Goal: Browse casually: Explore the website without a specific task or goal

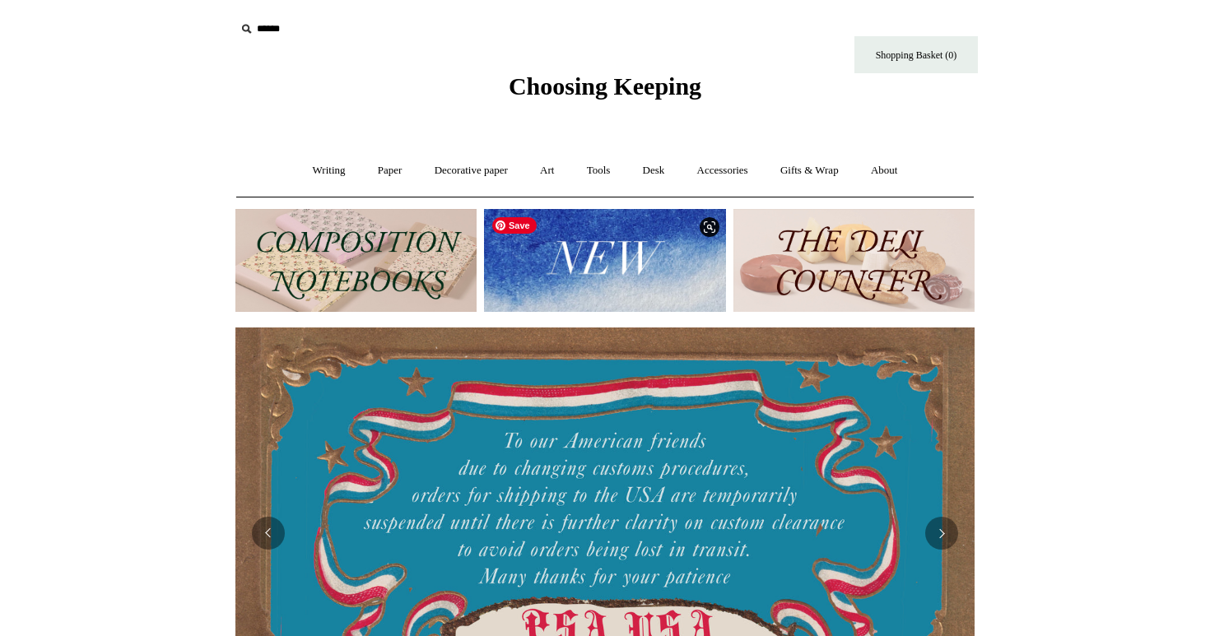
click at [616, 271] on img at bounding box center [604, 260] width 241 height 103
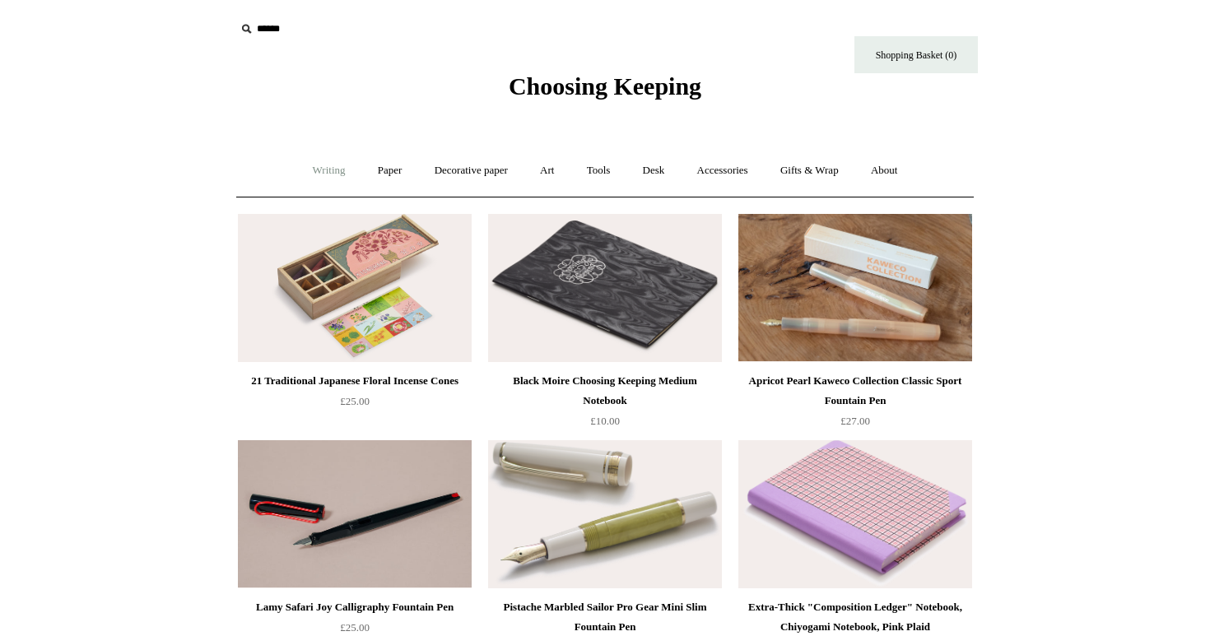
click at [307, 161] on link "Writing +" at bounding box center [329, 171] width 63 height 44
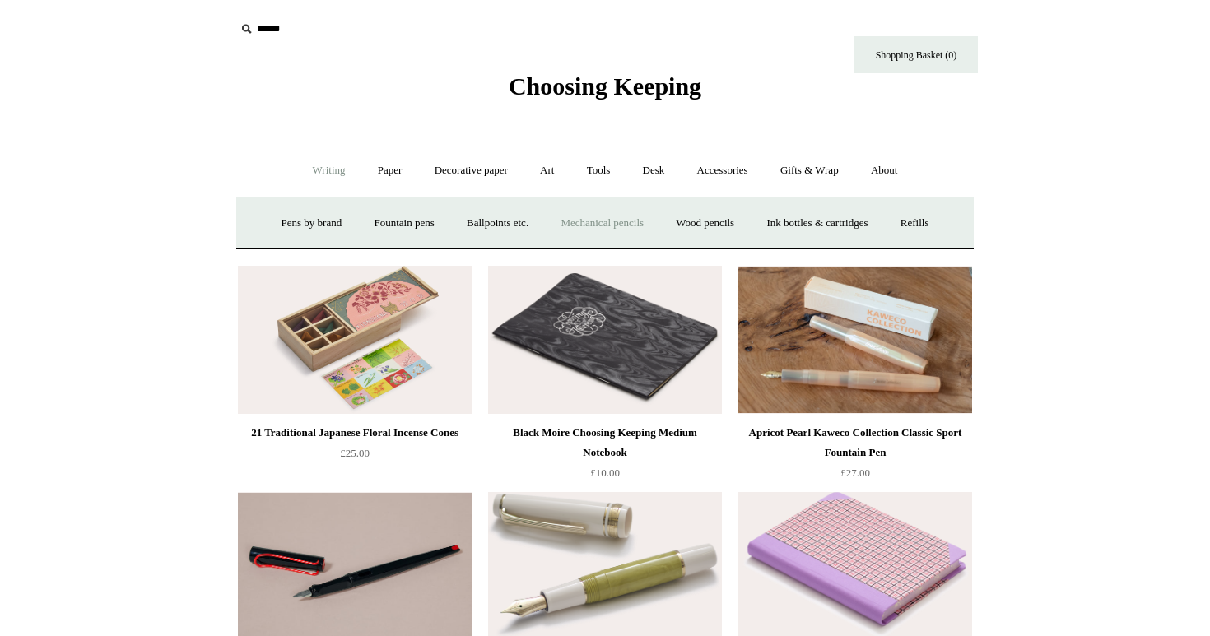
click at [583, 223] on link "Mechanical pencils +" at bounding box center [602, 224] width 113 height 44
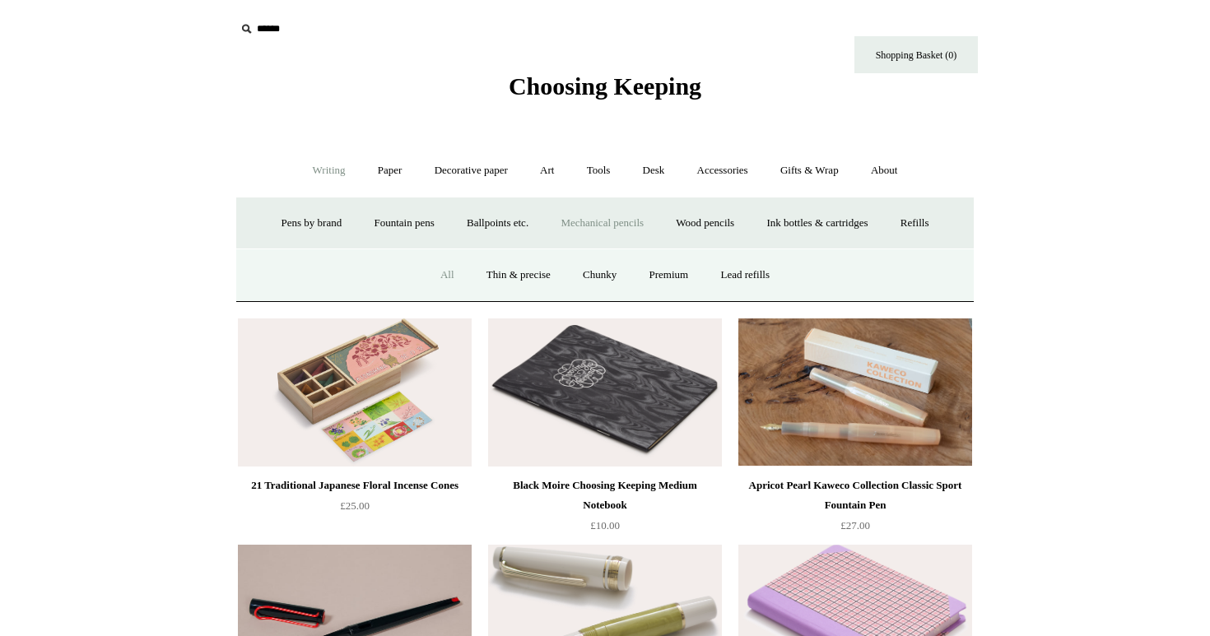
click at [443, 271] on link "All" at bounding box center [447, 275] width 44 height 44
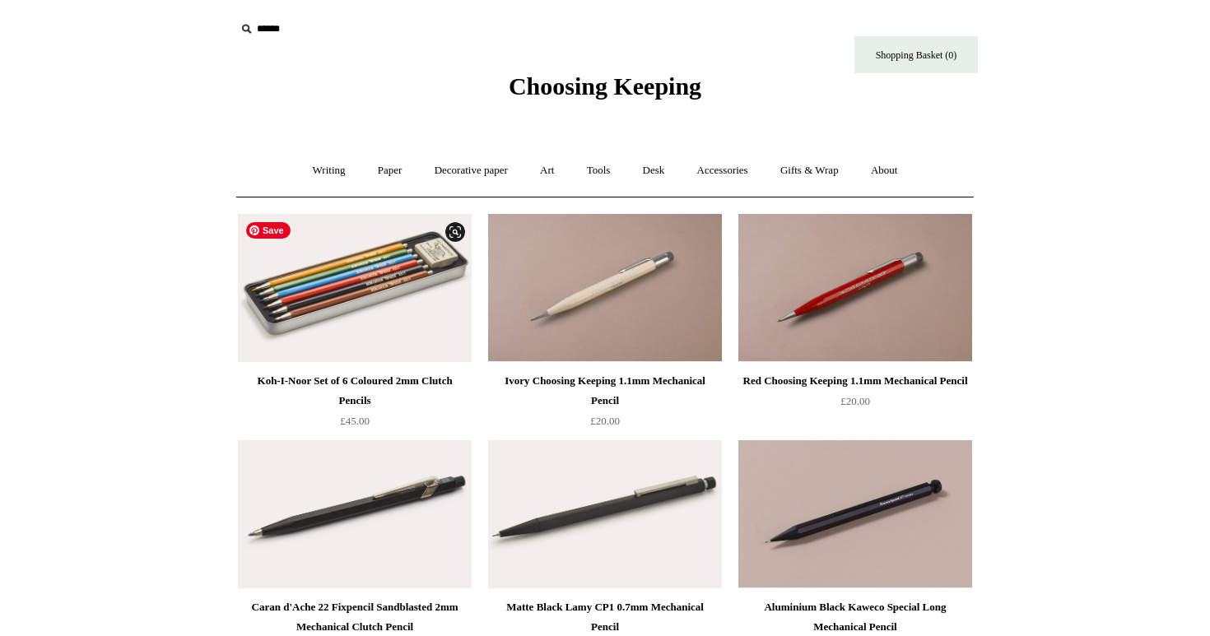
click at [417, 286] on img at bounding box center [355, 288] width 234 height 148
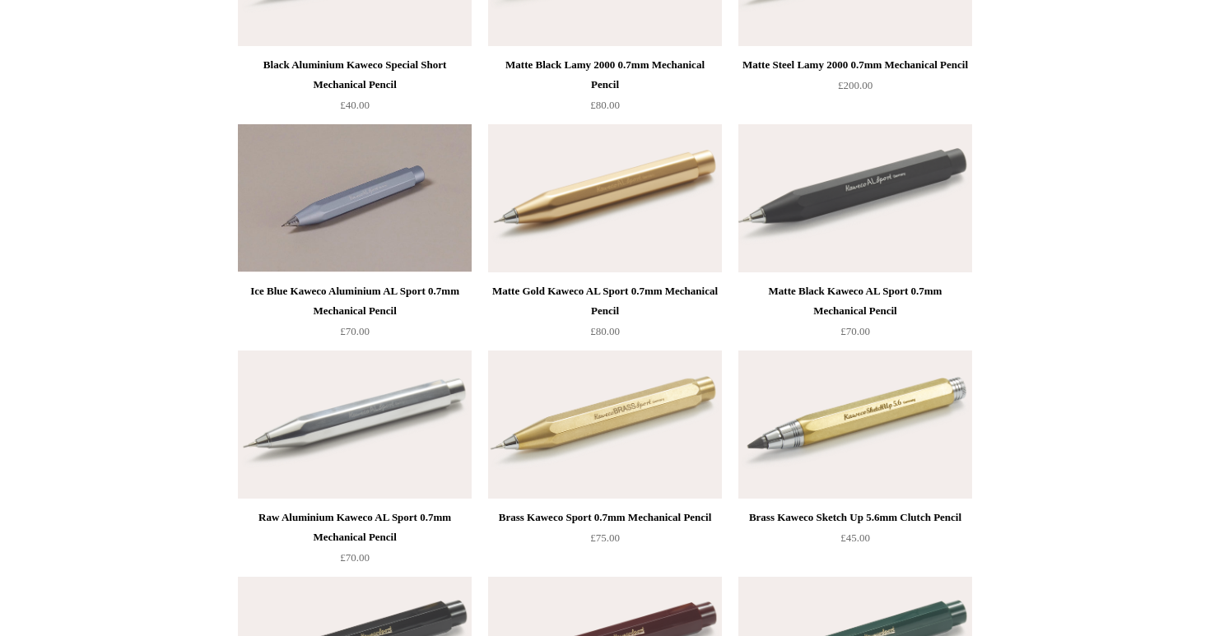
scroll to position [791, 0]
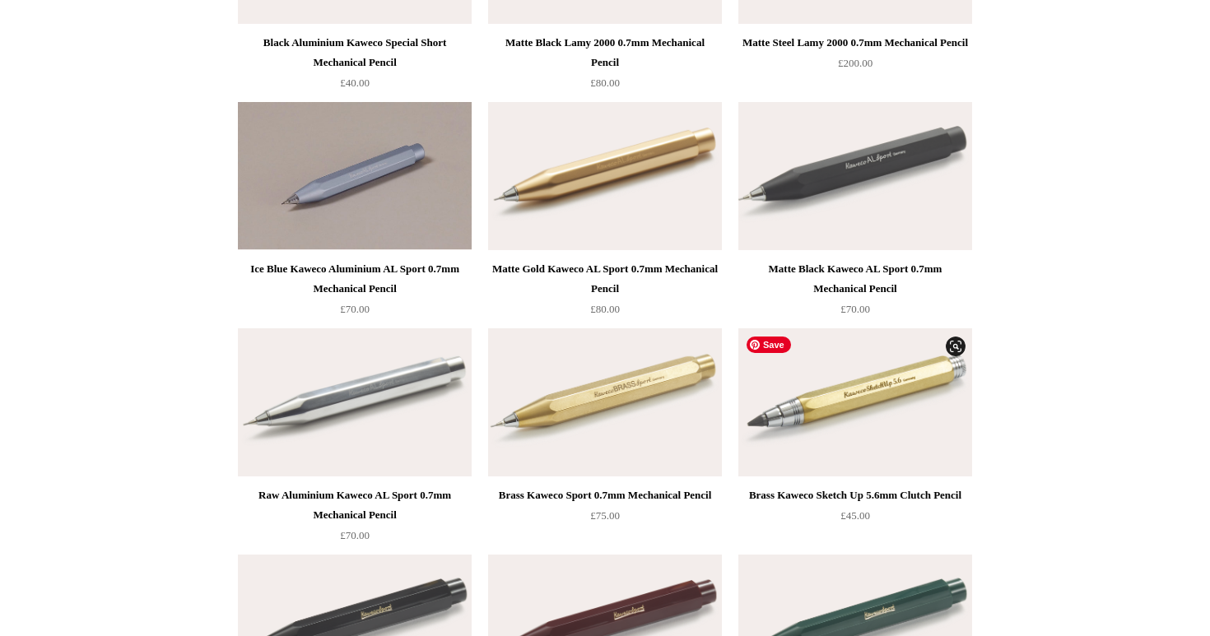
click at [923, 405] on img at bounding box center [855, 402] width 234 height 148
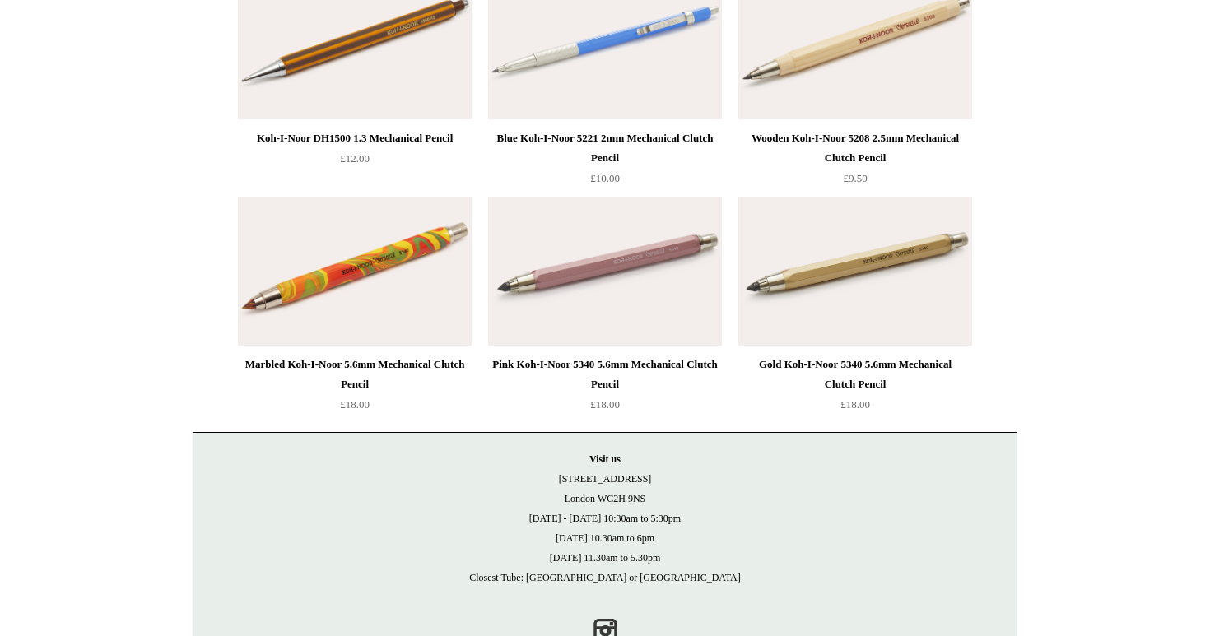
scroll to position [3691, 0]
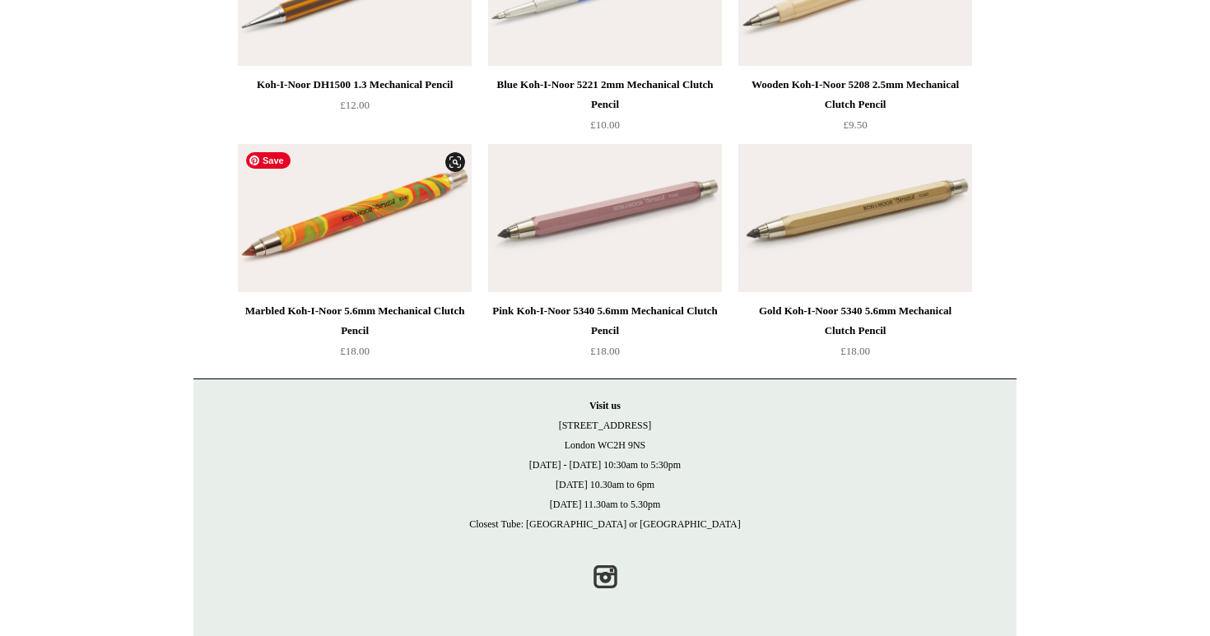
click at [370, 255] on img at bounding box center [355, 218] width 234 height 148
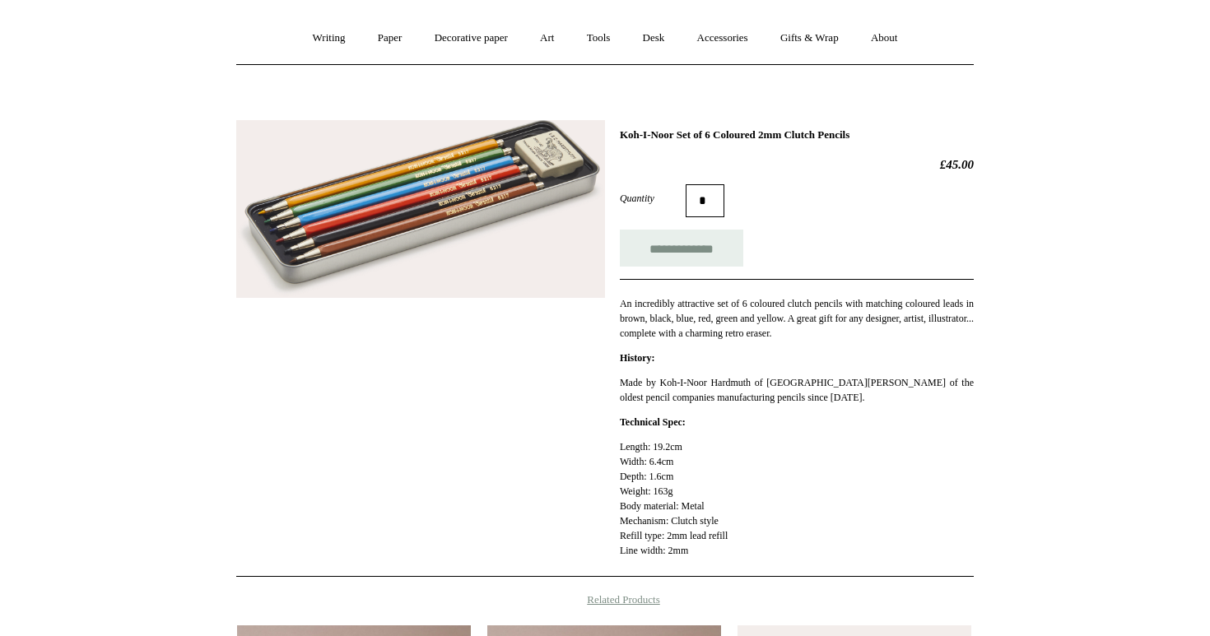
scroll to position [123, 0]
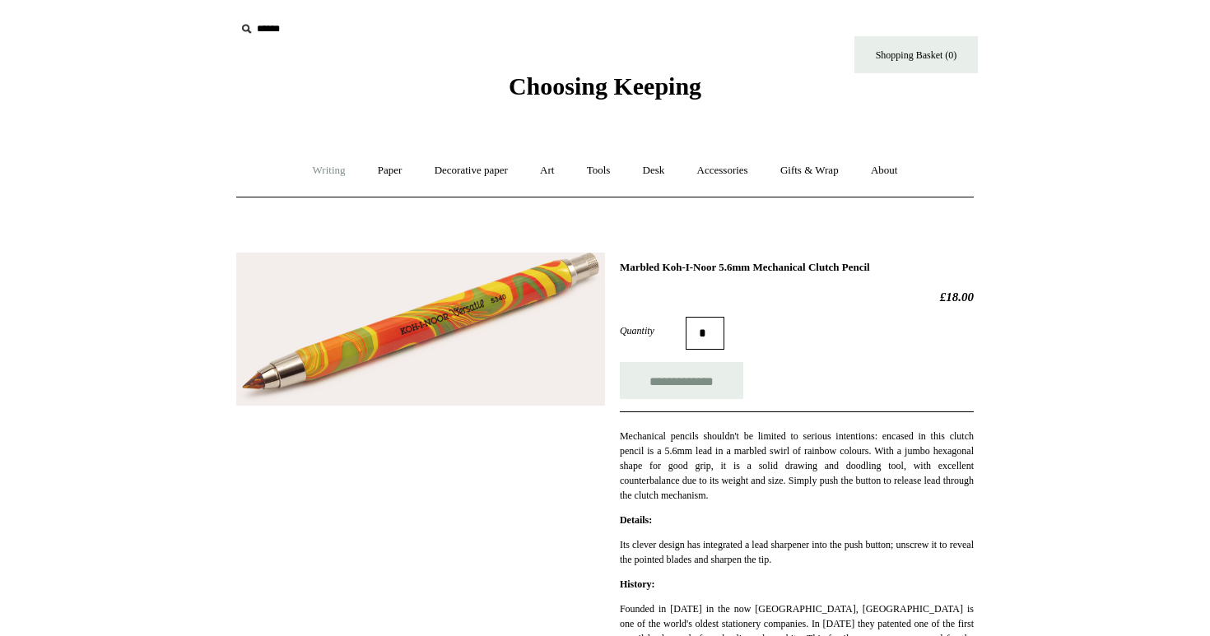
click at [336, 174] on link "Writing +" at bounding box center [329, 171] width 63 height 44
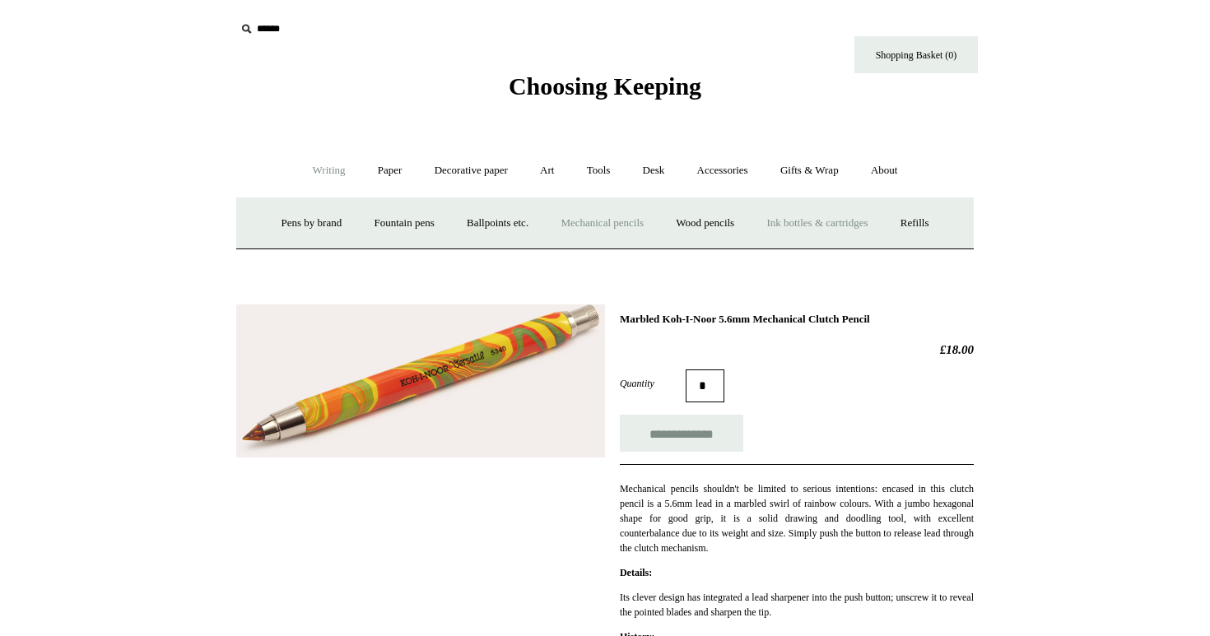
click at [819, 233] on link "Ink bottles & cartridges +" at bounding box center [816, 224] width 131 height 44
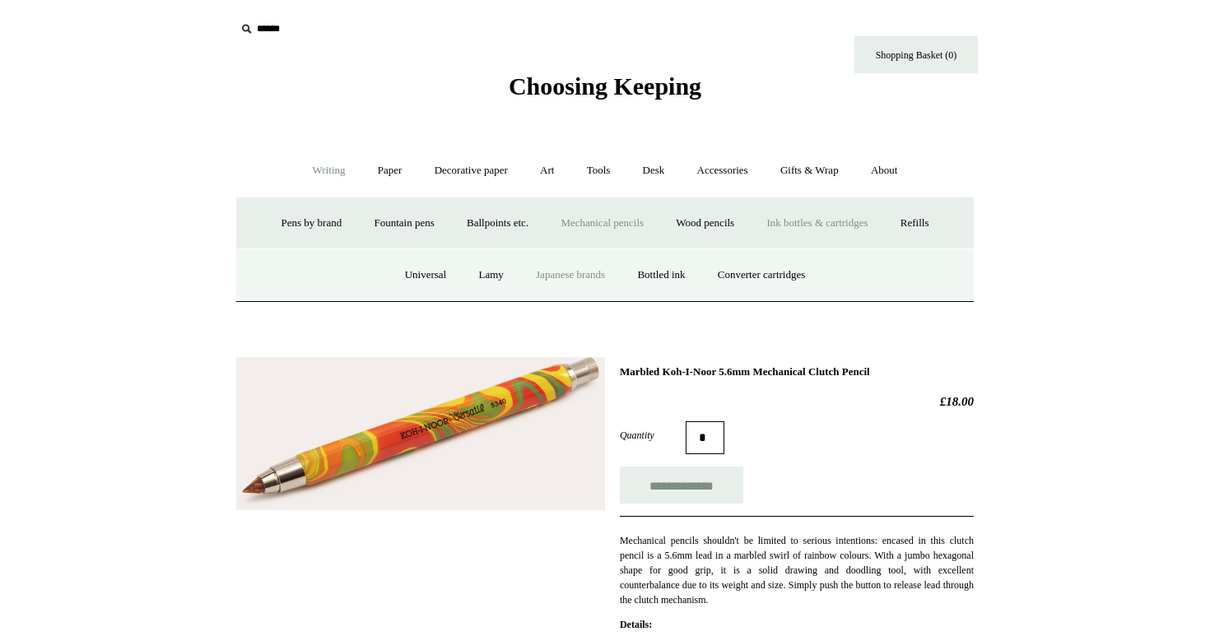
click at [573, 281] on link "Japanese brands" at bounding box center [570, 275] width 99 height 44
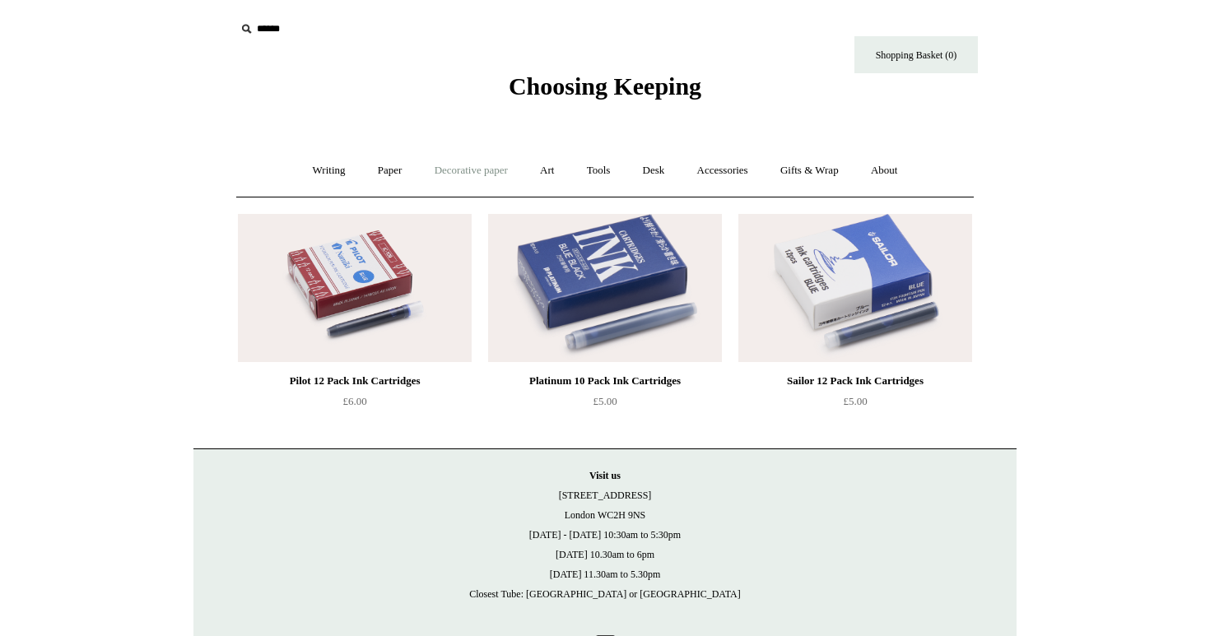
click at [473, 168] on link "Decorative paper +" at bounding box center [471, 171] width 103 height 44
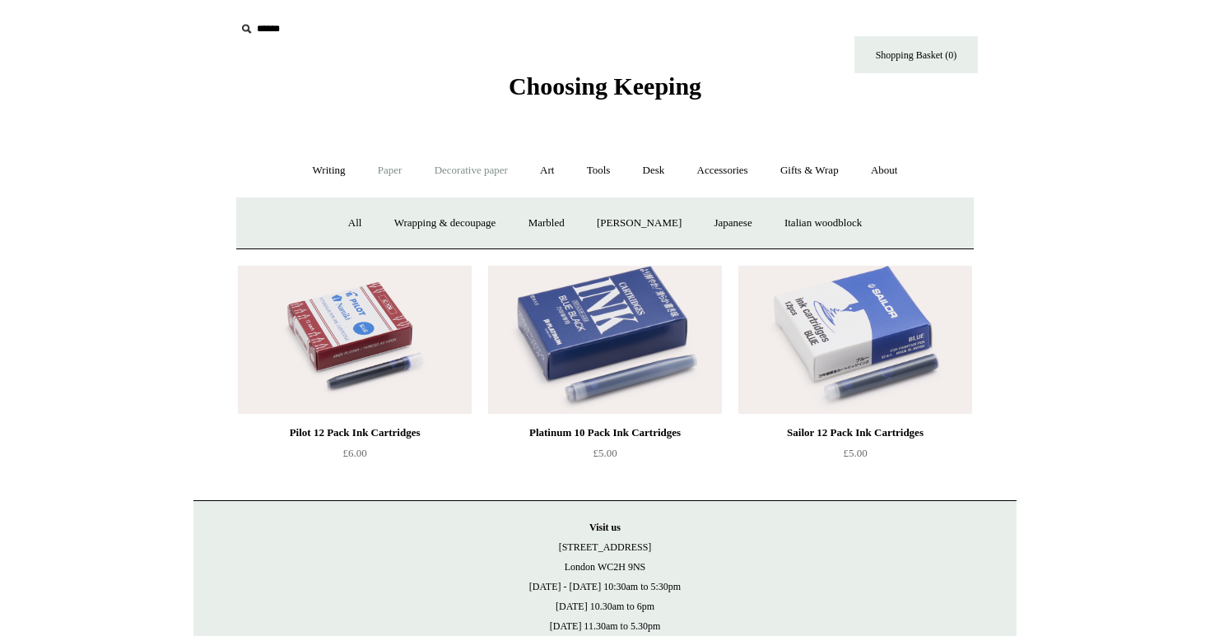
click at [384, 179] on link "Paper +" at bounding box center [390, 171] width 54 height 44
click at [457, 217] on link "📆 Dated Diaries 📆" at bounding box center [476, 224] width 120 height 44
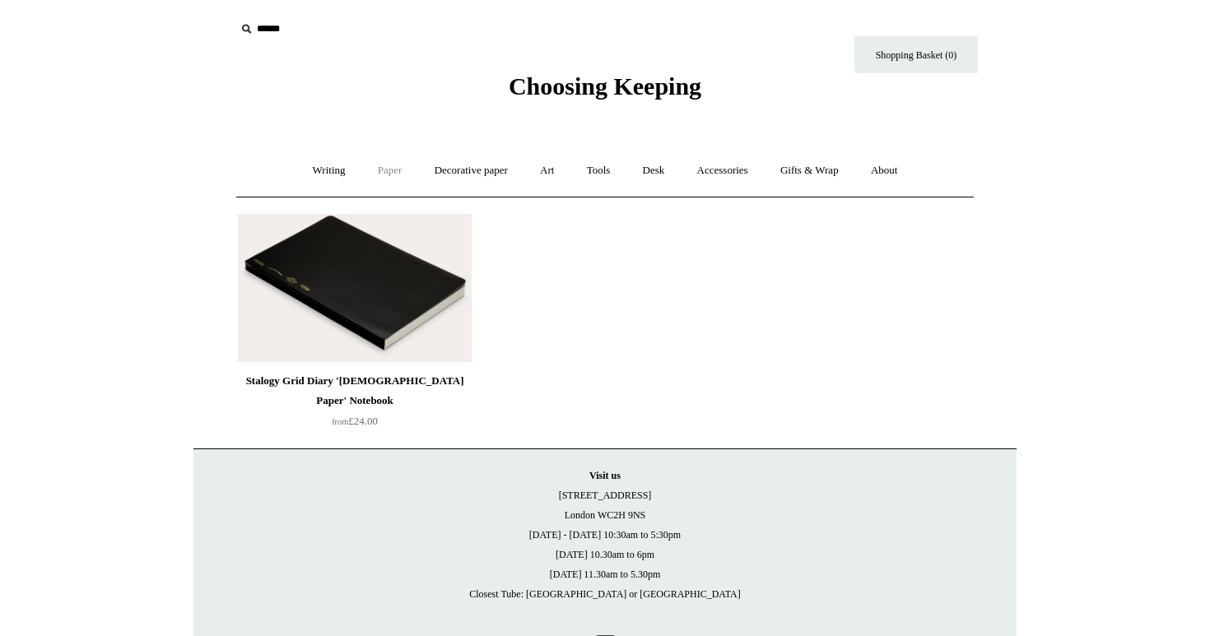
click at [377, 181] on link "Paper +" at bounding box center [390, 171] width 54 height 44
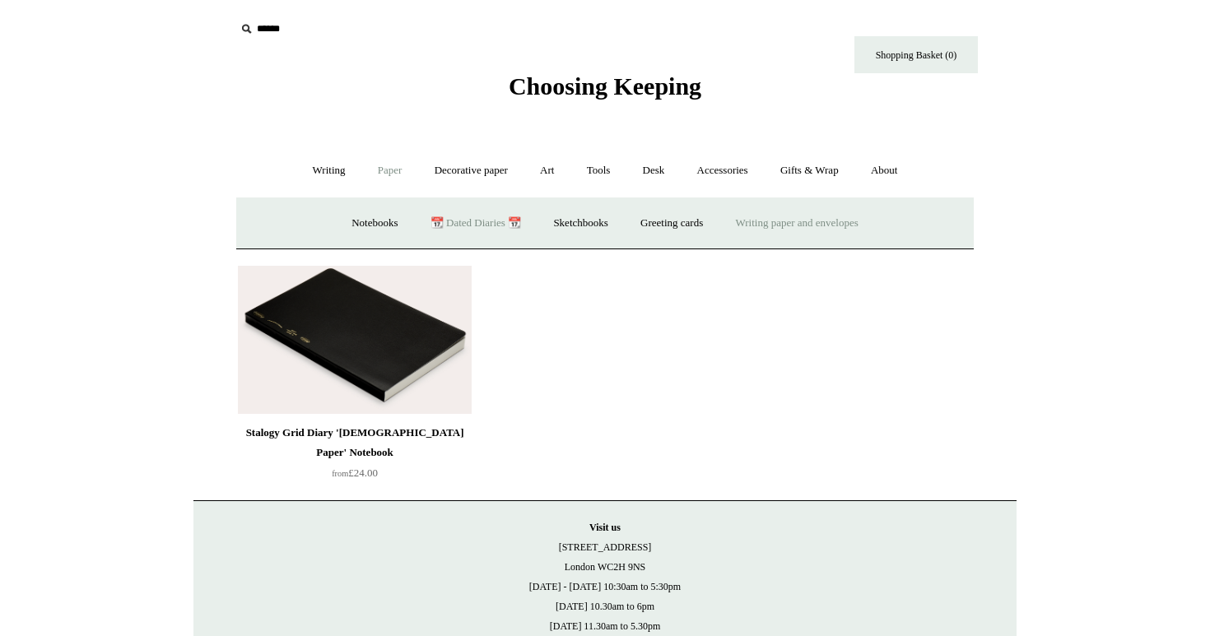
click at [844, 224] on link "Writing paper and envelopes +" at bounding box center [797, 224] width 152 height 44
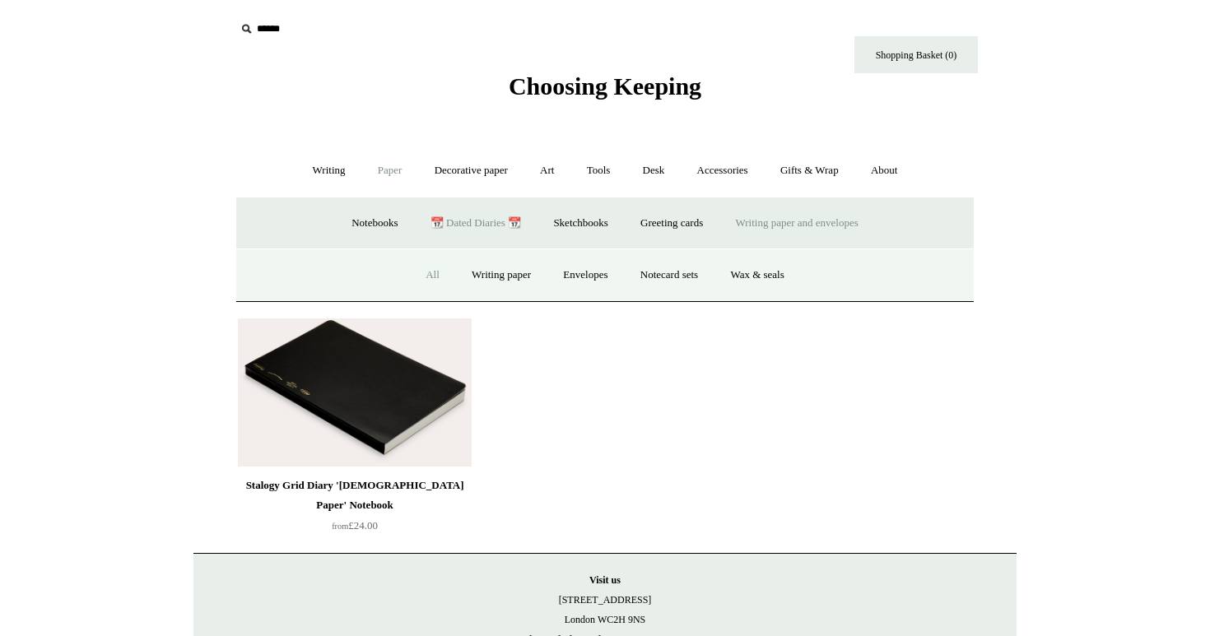
click at [422, 277] on link "All" at bounding box center [433, 275] width 44 height 44
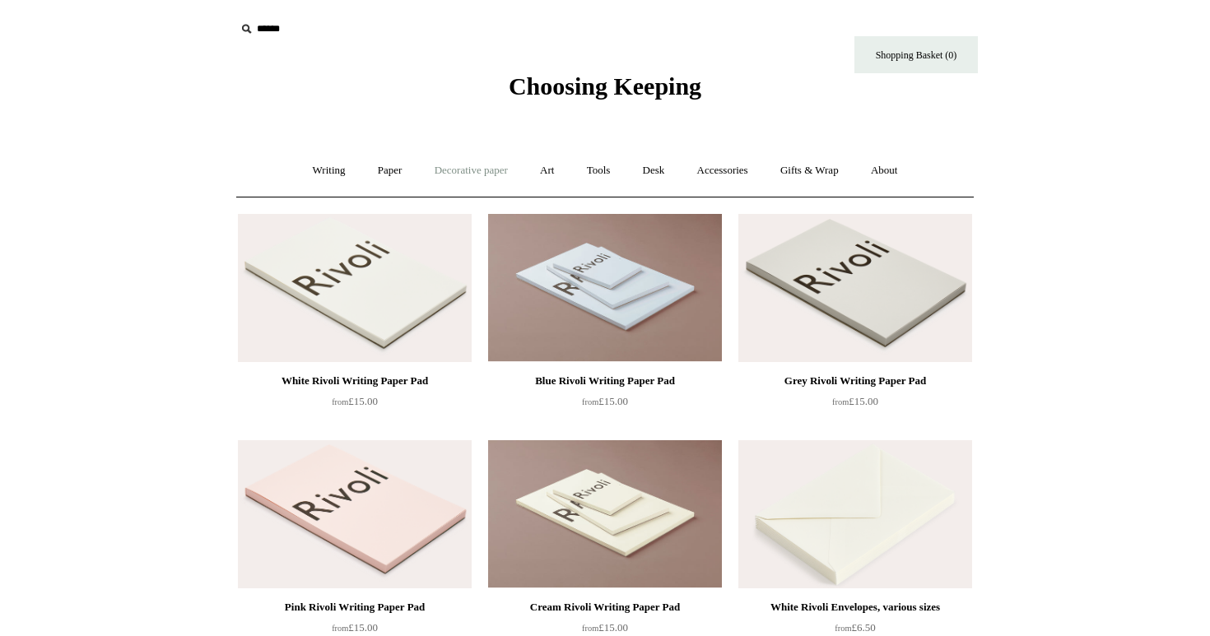
click at [492, 171] on link "Decorative paper +" at bounding box center [471, 171] width 103 height 44
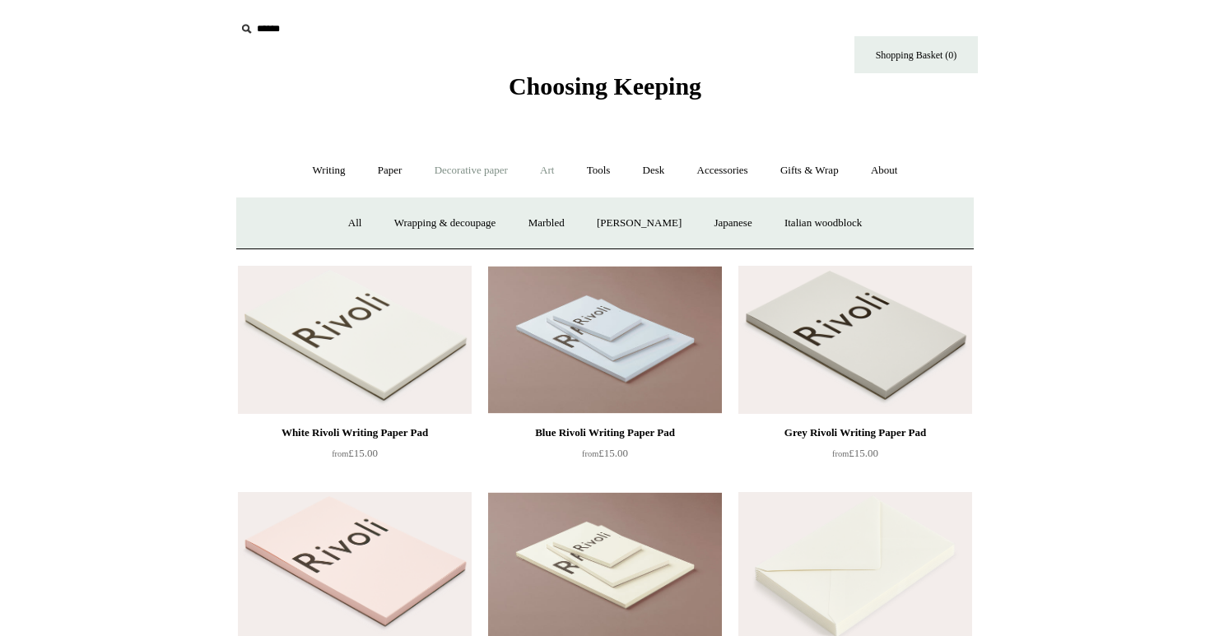
click at [542, 176] on link "Art +" at bounding box center [547, 171] width 44 height 44
click at [337, 217] on link "Watercolour & Paint" at bounding box center [304, 224] width 118 height 44
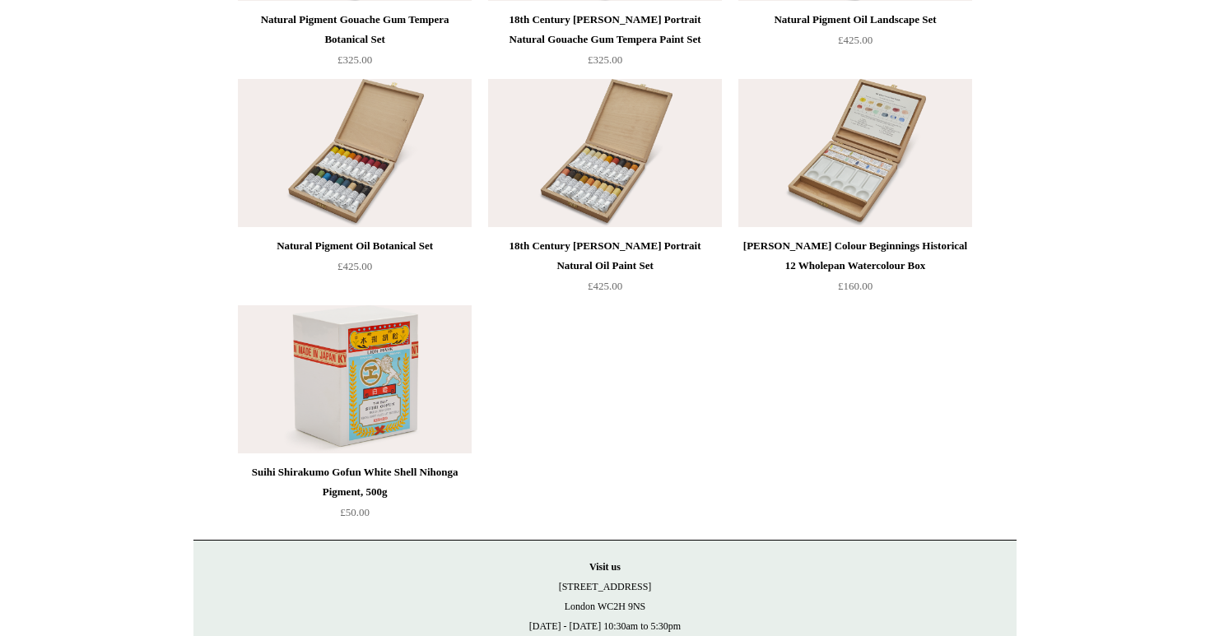
scroll to position [3534, 0]
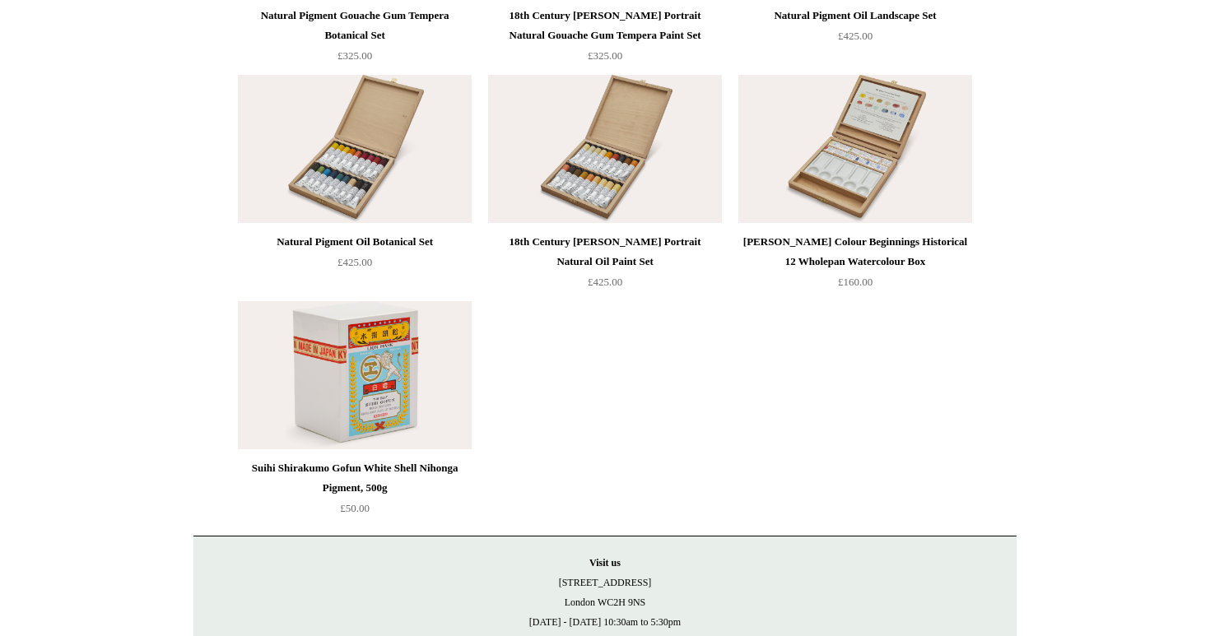
click at [854, 261] on div "Turner Colour Beginnings Historical 12 Wholepan Watercolour Box" at bounding box center [854, 252] width 225 height 40
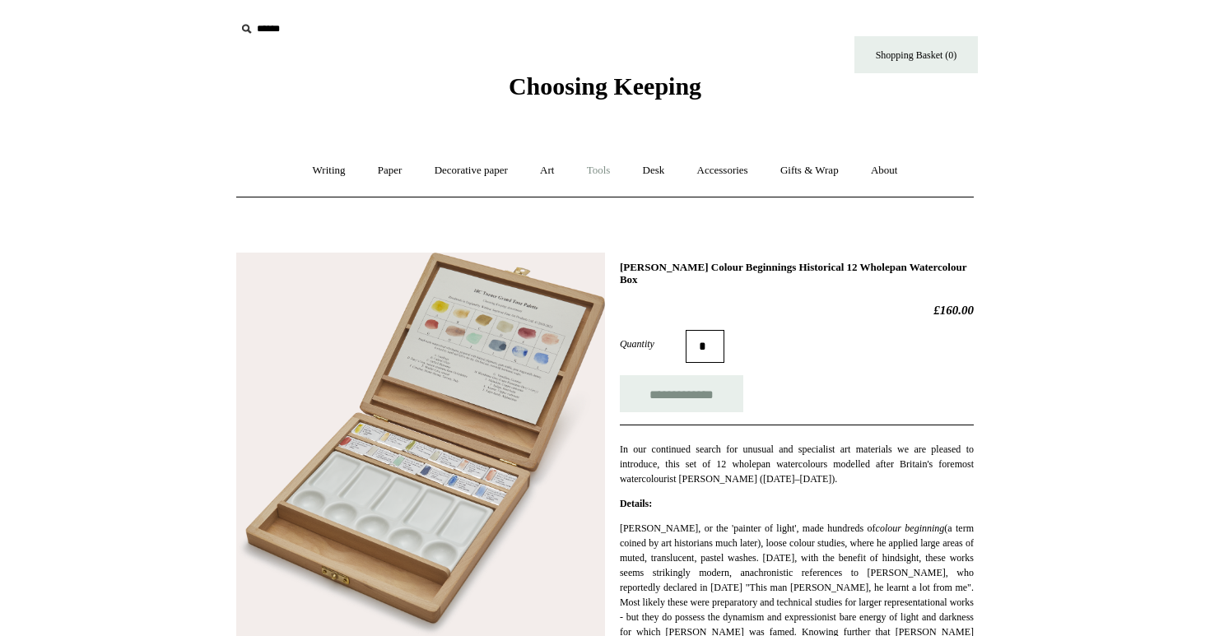
click at [612, 165] on link "Tools +" at bounding box center [598, 171] width 53 height 44
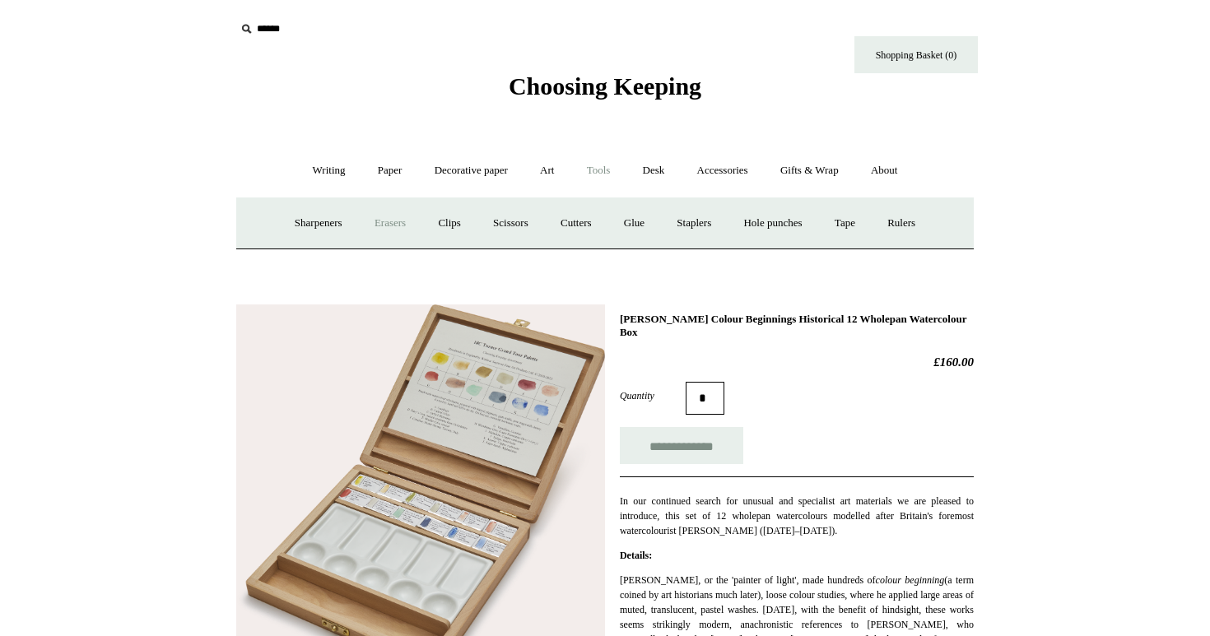
click at [373, 224] on link "Erasers" at bounding box center [390, 224] width 61 height 44
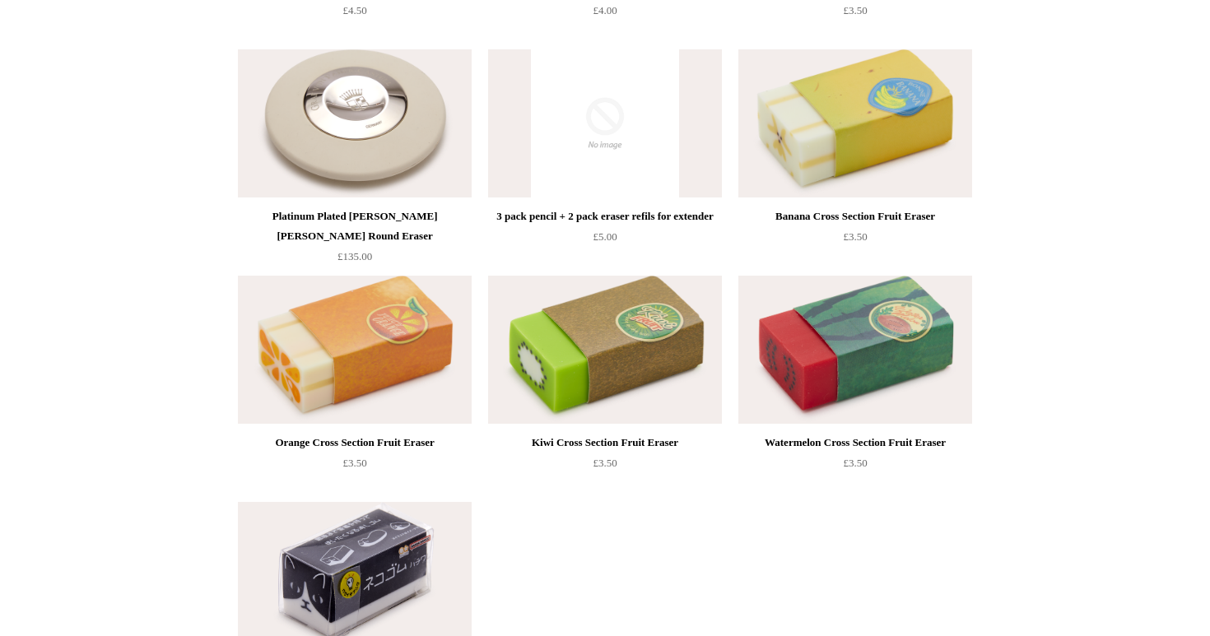
scroll to position [619, 0]
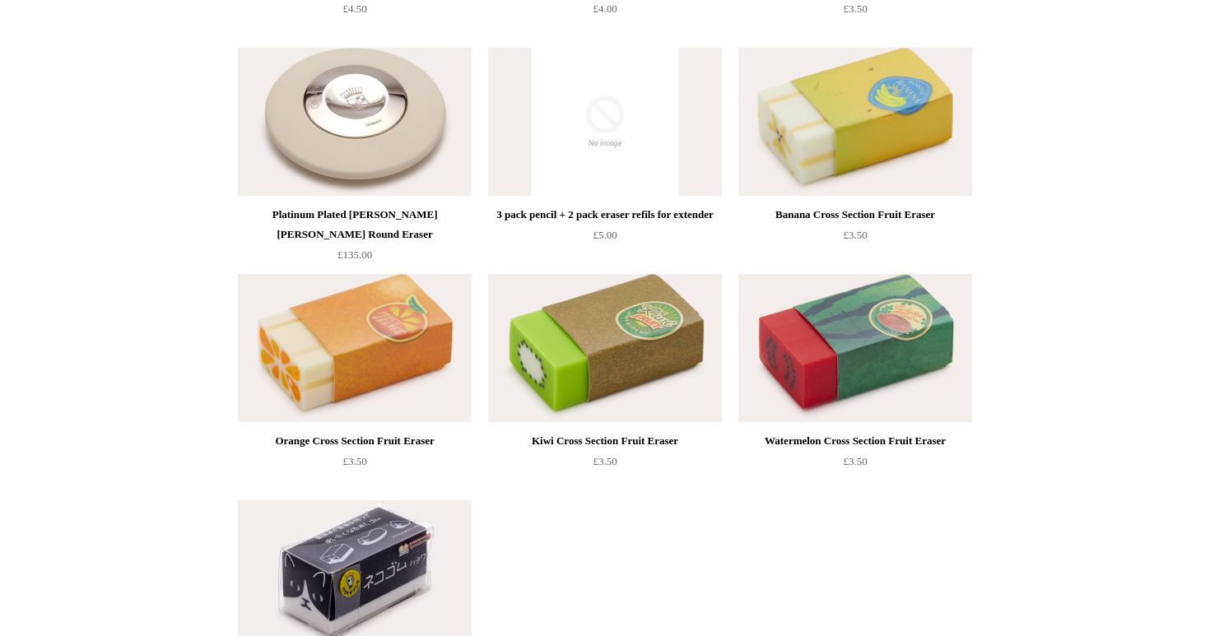
click at [906, 216] on div "Banana Cross Section Fruit Eraser" at bounding box center [854, 215] width 225 height 20
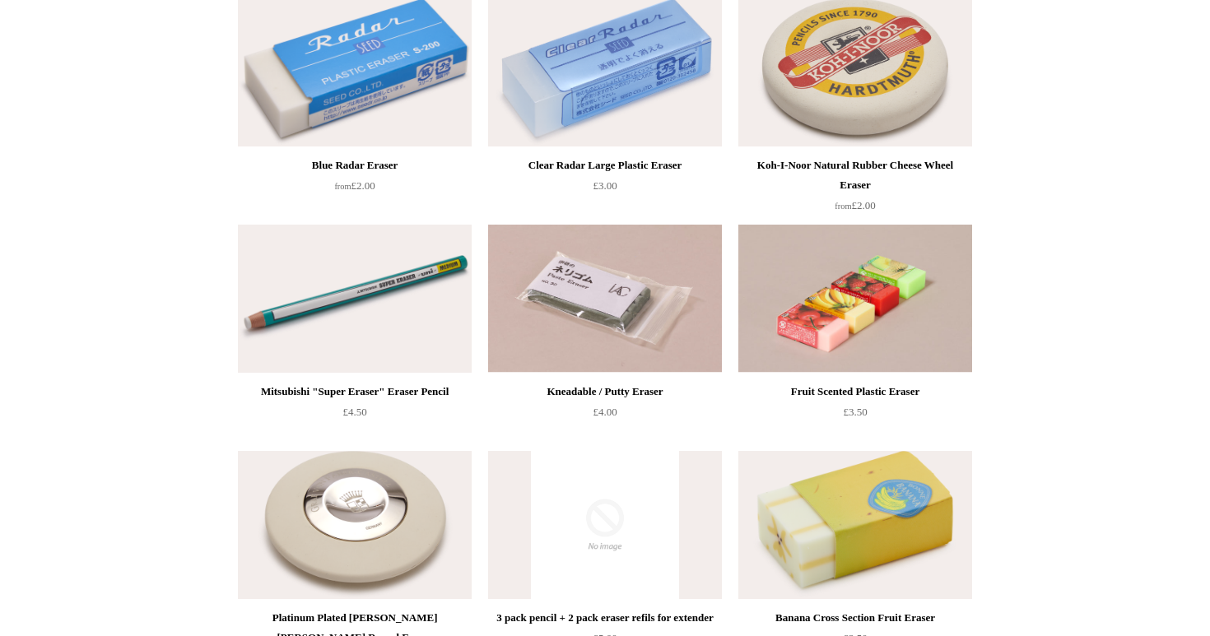
scroll to position [0, 0]
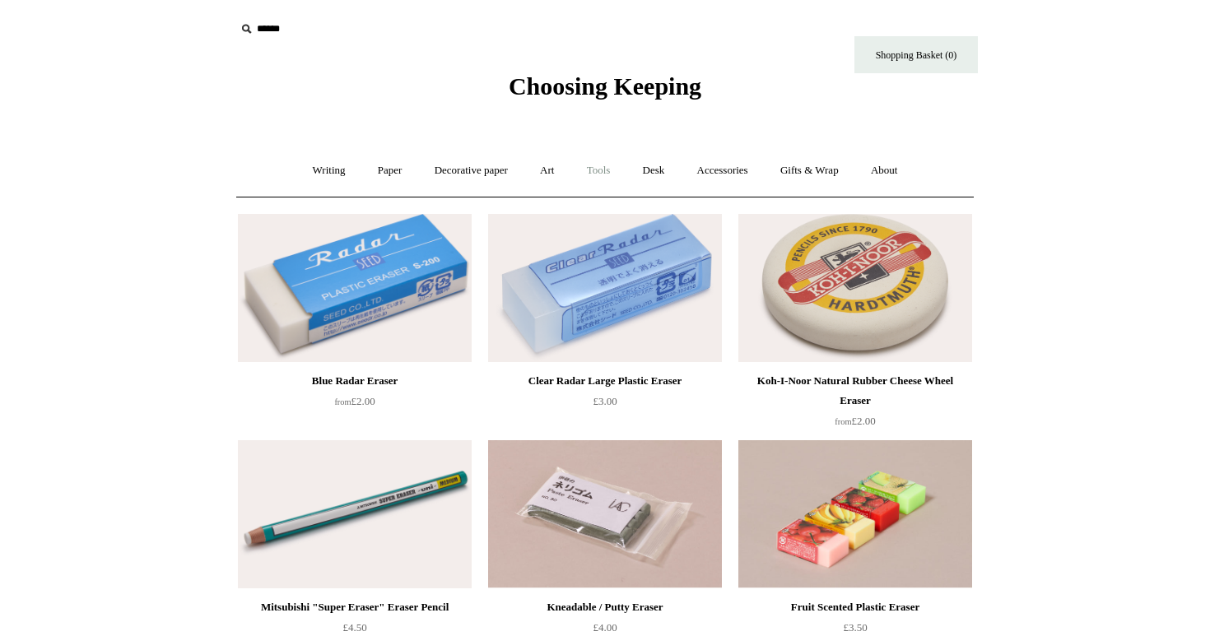
click at [593, 174] on link "Tools +" at bounding box center [598, 171] width 53 height 44
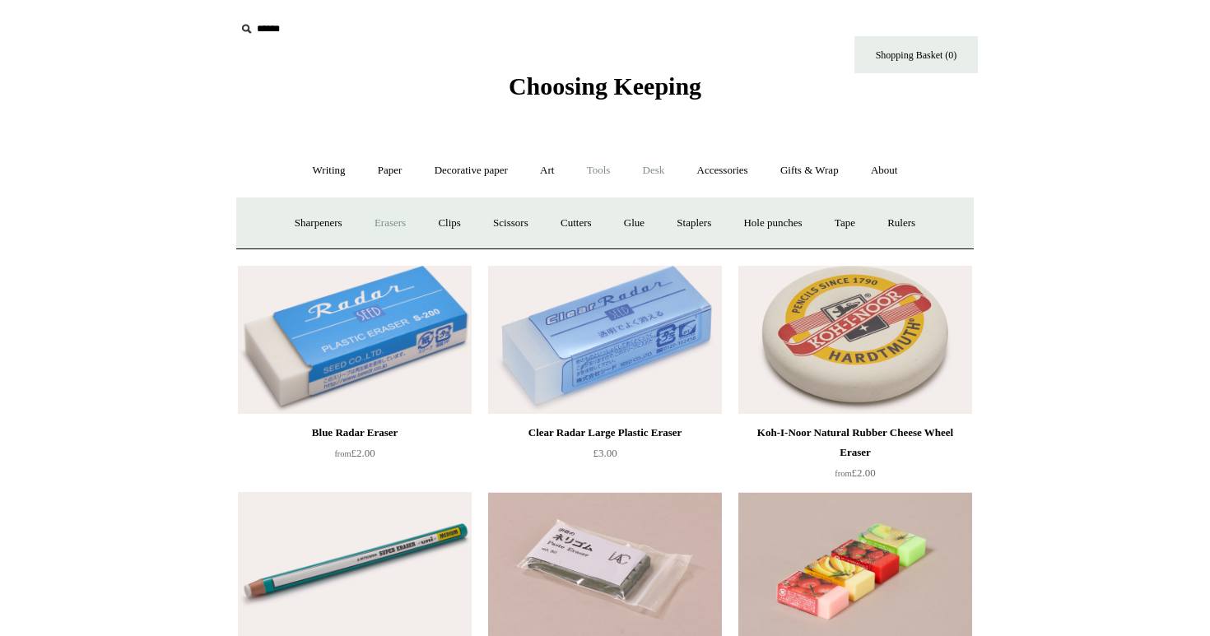
click at [670, 175] on link "Desk +" at bounding box center [654, 171] width 52 height 44
click at [694, 176] on link "Accessories +" at bounding box center [722, 171] width 81 height 44
click at [738, 217] on link "Books" at bounding box center [732, 224] width 57 height 44
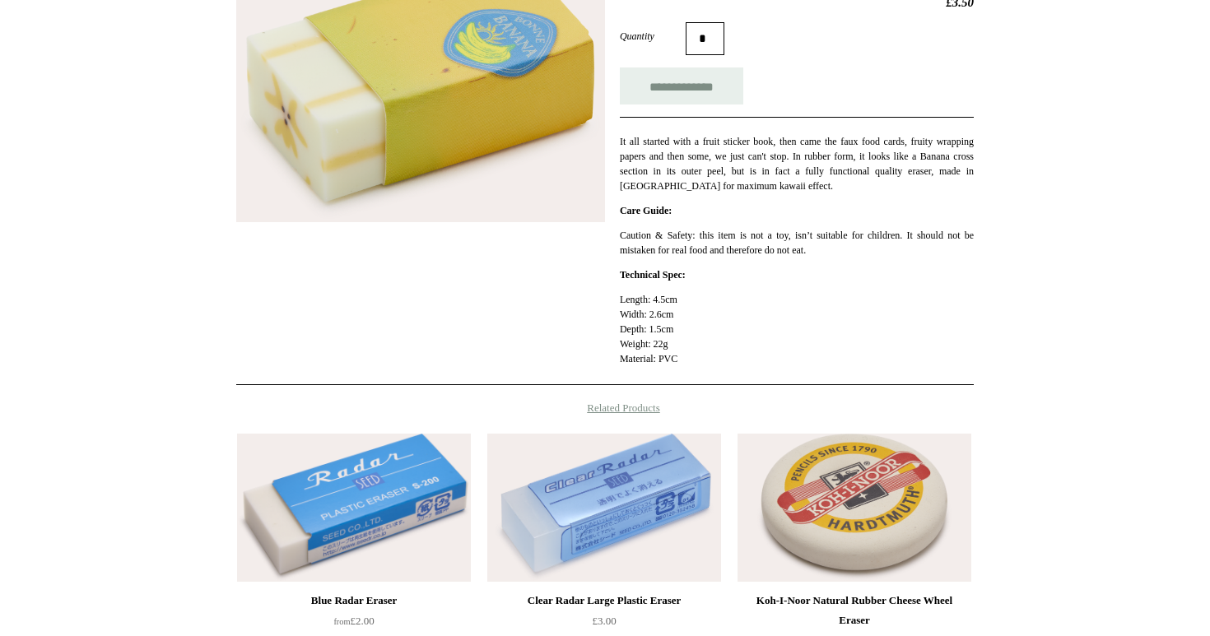
scroll to position [295, 0]
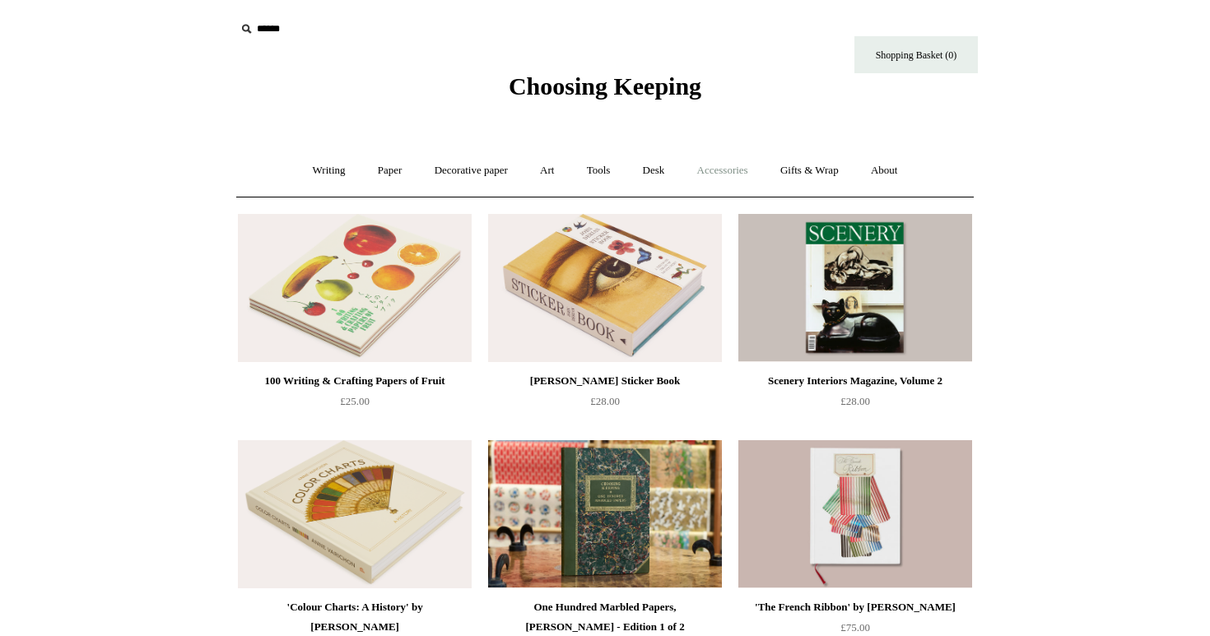
click at [753, 164] on link "Accessories +" at bounding box center [722, 171] width 81 height 44
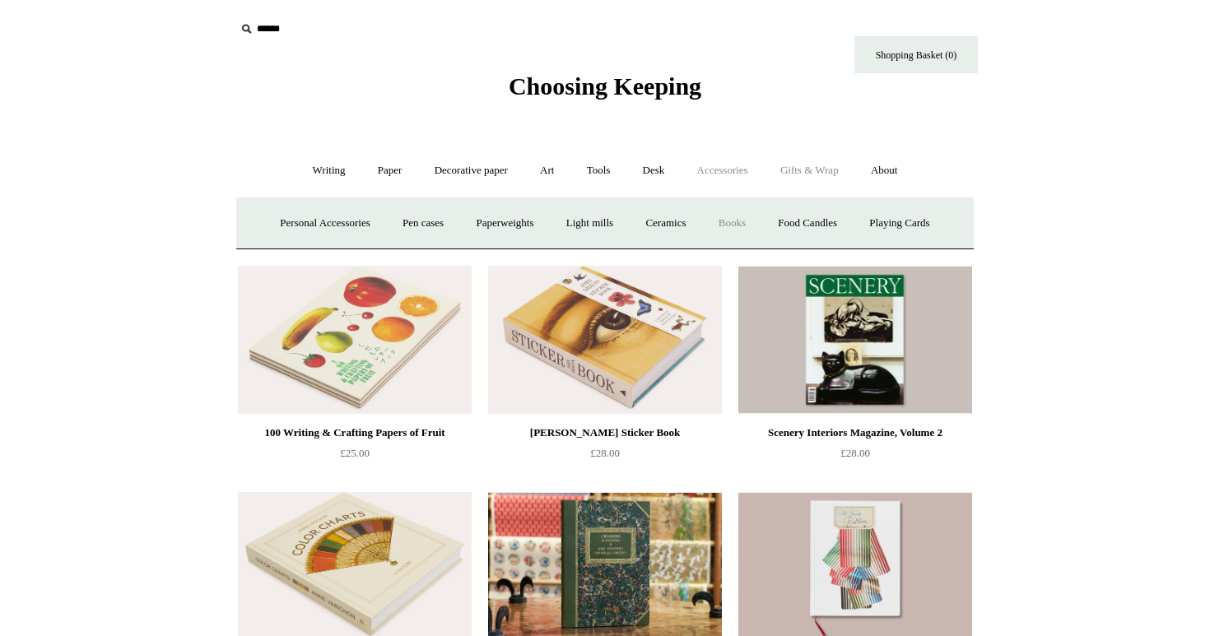
click at [813, 178] on link "Gifts & Wrap +" at bounding box center [809, 171] width 88 height 44
click at [405, 224] on link "Wrapping paper & Gift Bags" at bounding box center [441, 224] width 153 height 44
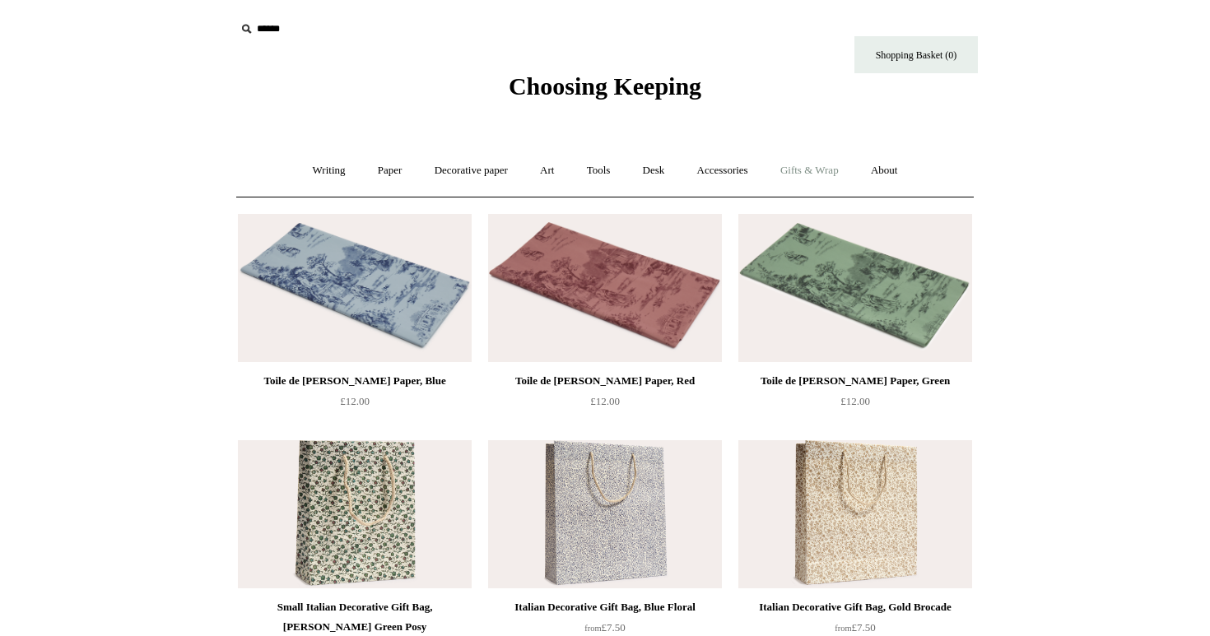
click at [807, 173] on link "Gifts & Wrap +" at bounding box center [809, 171] width 88 height 44
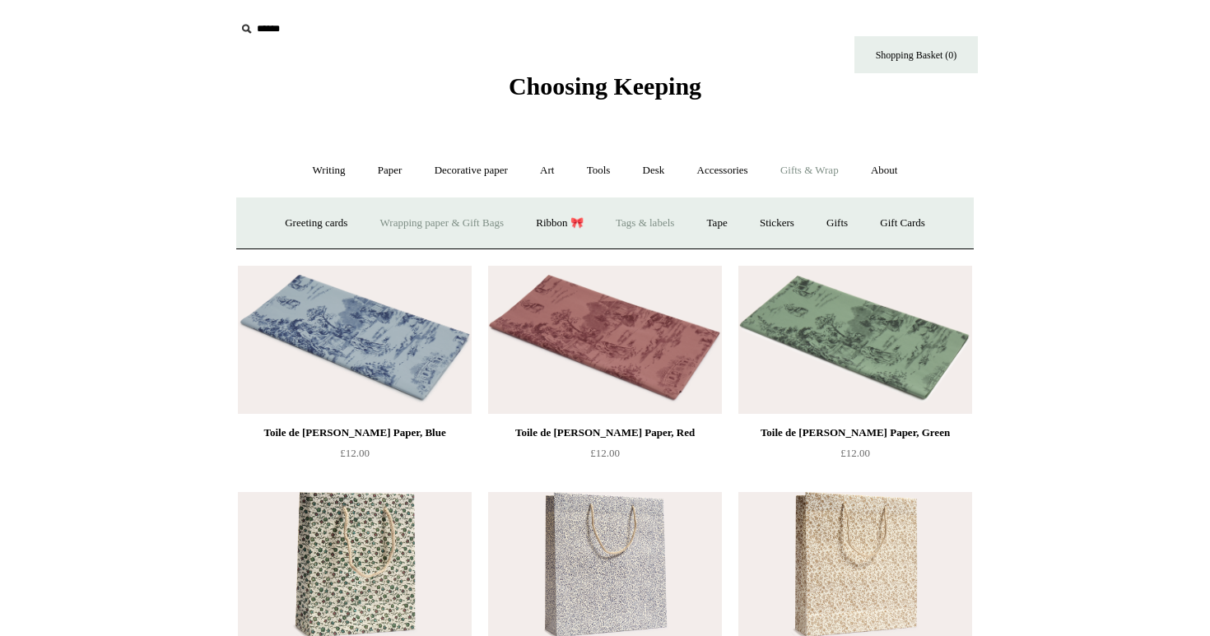
click at [619, 224] on link "Tags & labels" at bounding box center [645, 224] width 88 height 44
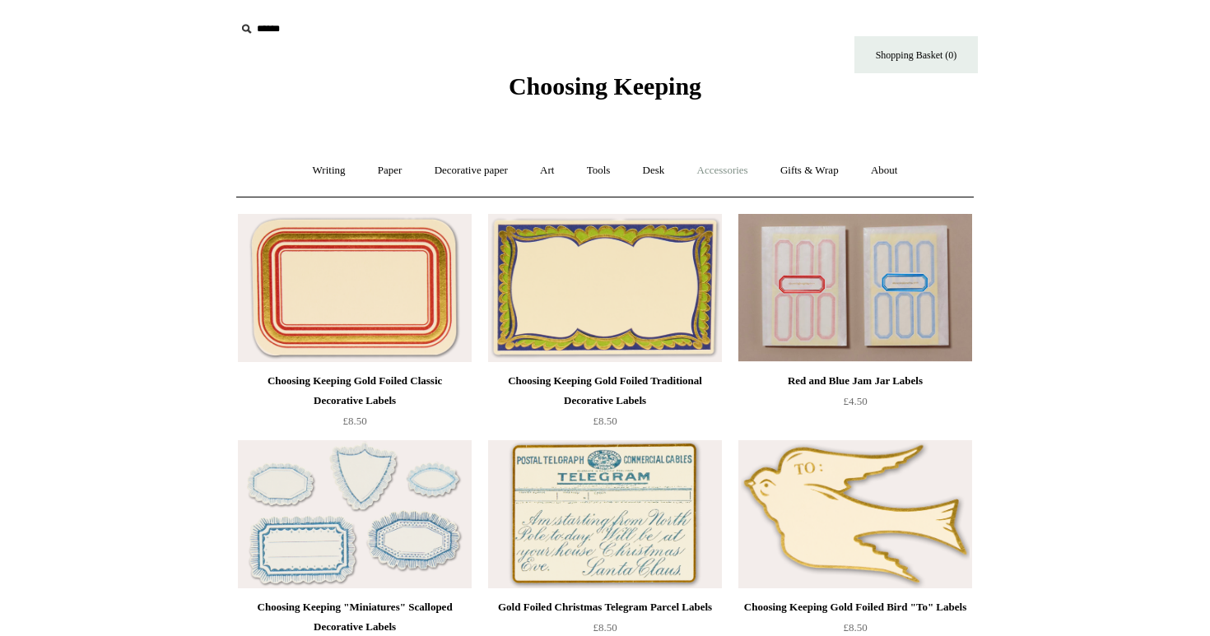
click at [728, 167] on link "Accessories +" at bounding box center [722, 171] width 81 height 44
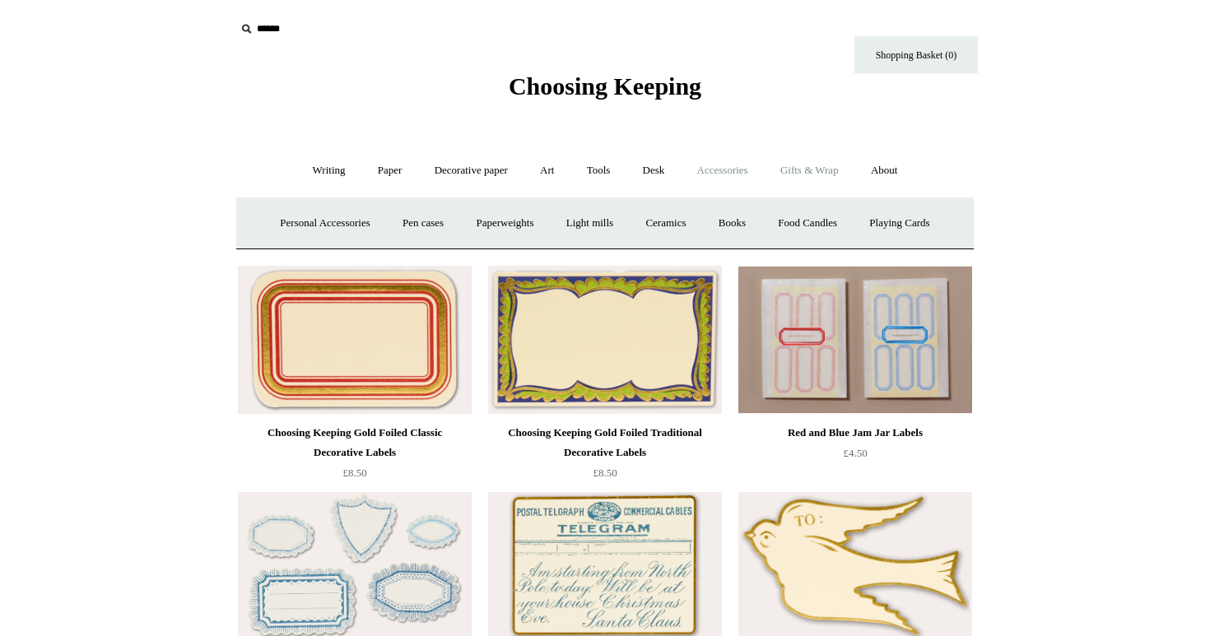
click at [823, 177] on link "Gifts & Wrap +" at bounding box center [809, 171] width 88 height 44
click at [774, 223] on link "Stickers" at bounding box center [777, 224] width 64 height 44
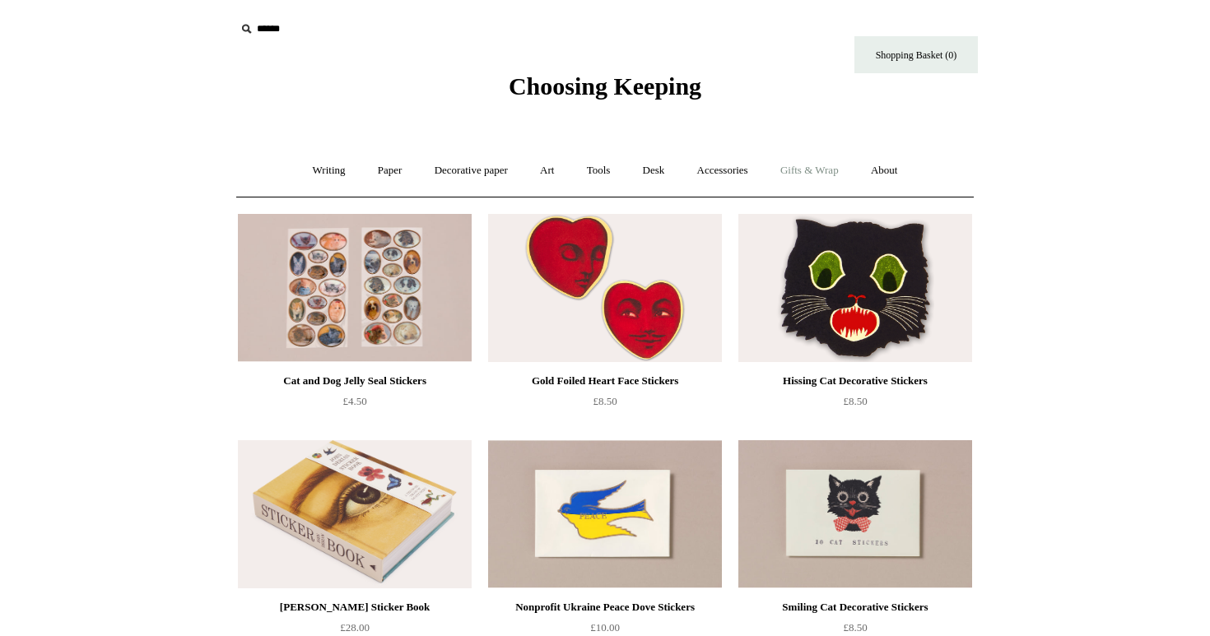
click at [820, 177] on link "Gifts & Wrap +" at bounding box center [809, 171] width 88 height 44
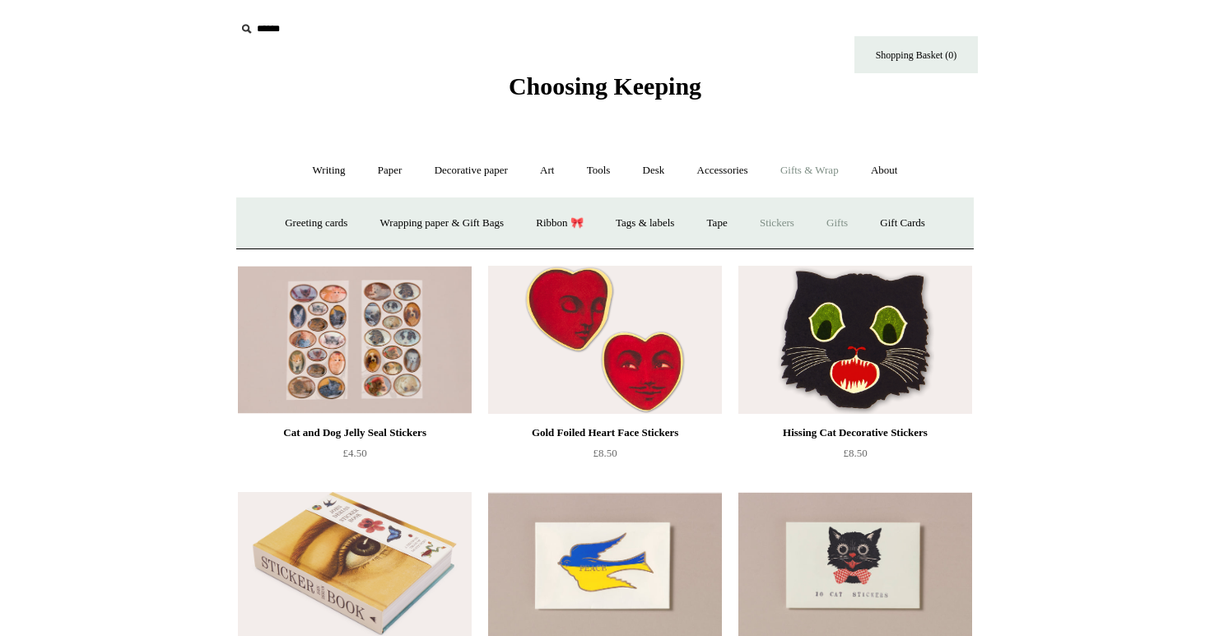
click at [840, 215] on link "Gifts +" at bounding box center [836, 224] width 51 height 44
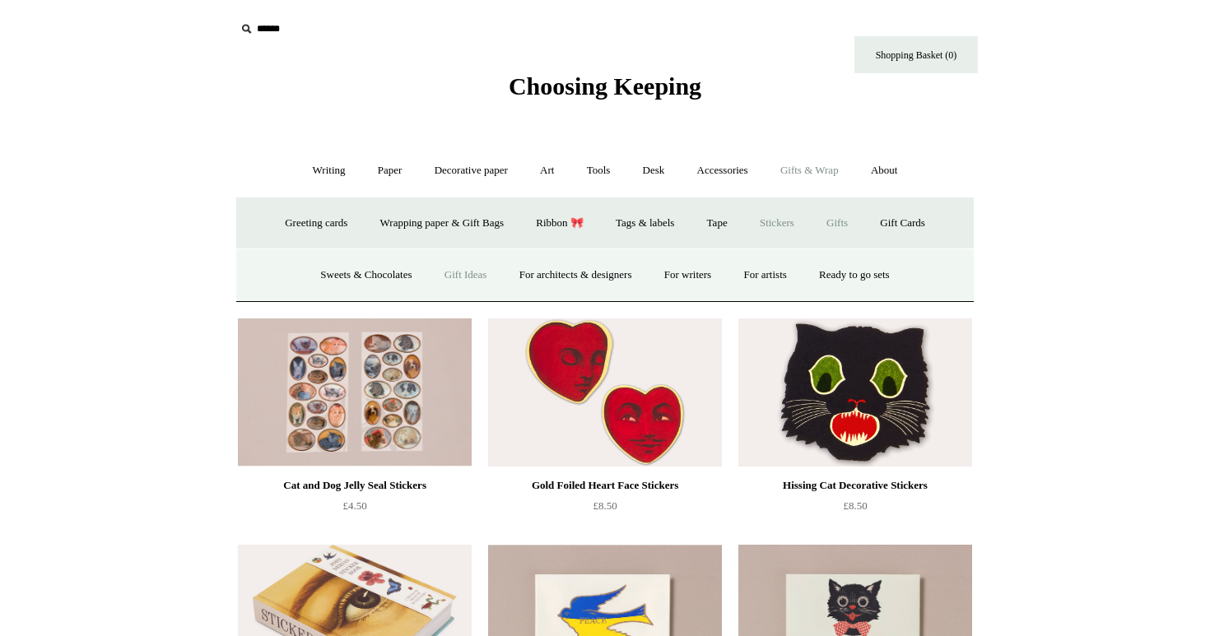
click at [458, 272] on link "Gift Ideas" at bounding box center [466, 275] width 72 height 44
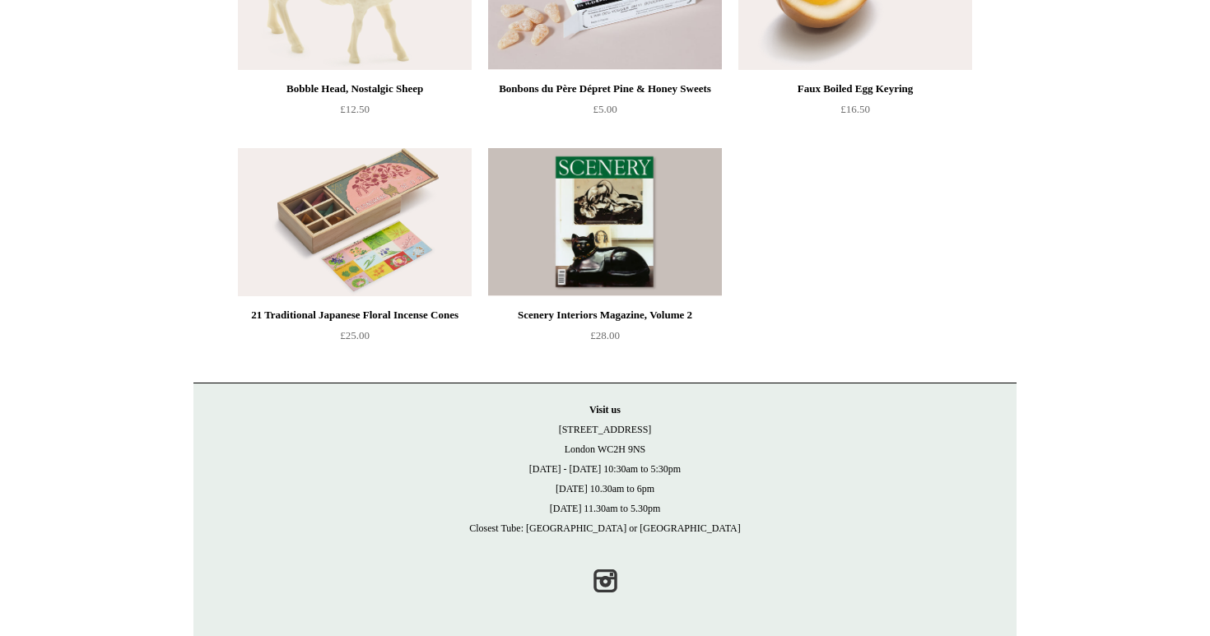
scroll to position [1202, 0]
